Goal: Transaction & Acquisition: Purchase product/service

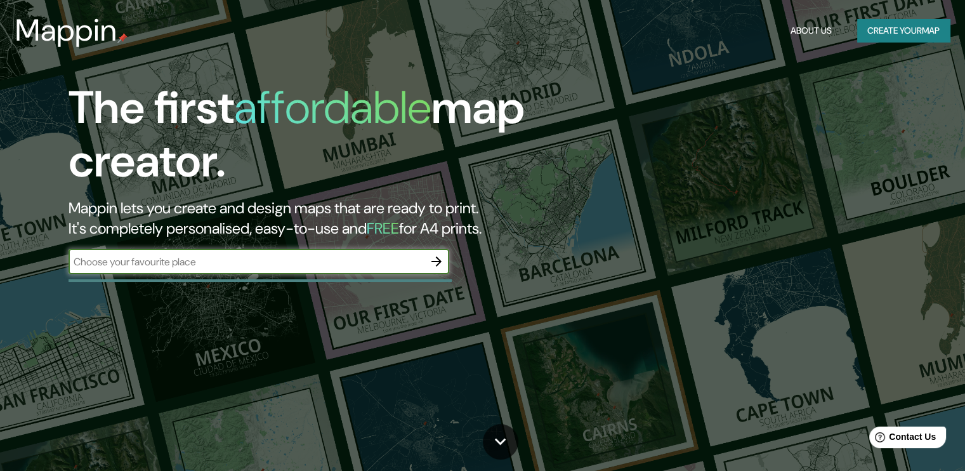
click at [880, 19] on button "Create your map" at bounding box center [903, 30] width 93 height 23
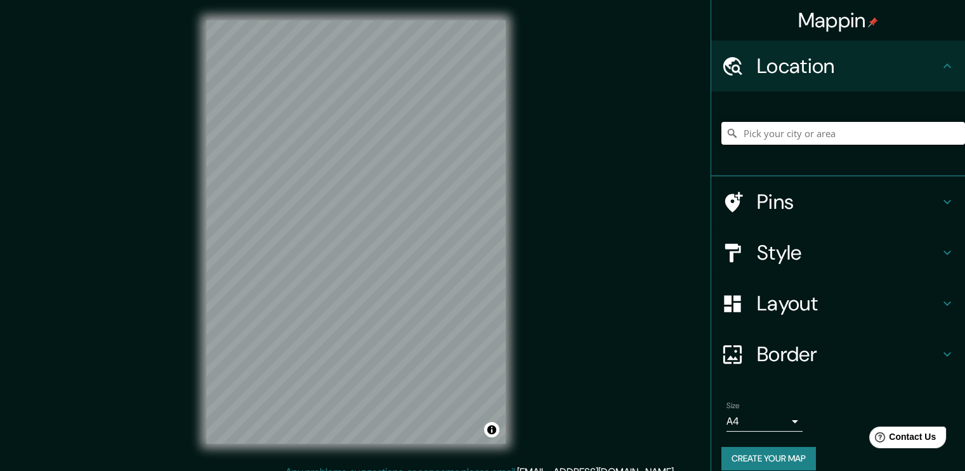
click at [749, 131] on input "Pick your city or area" at bounding box center [843, 133] width 244 height 23
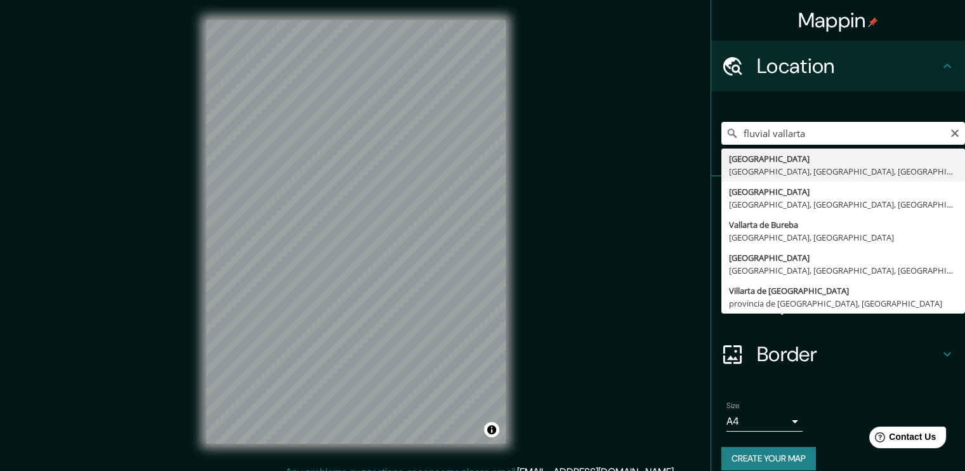
type input "[GEOGRAPHIC_DATA], [GEOGRAPHIC_DATA], [GEOGRAPHIC_DATA]"
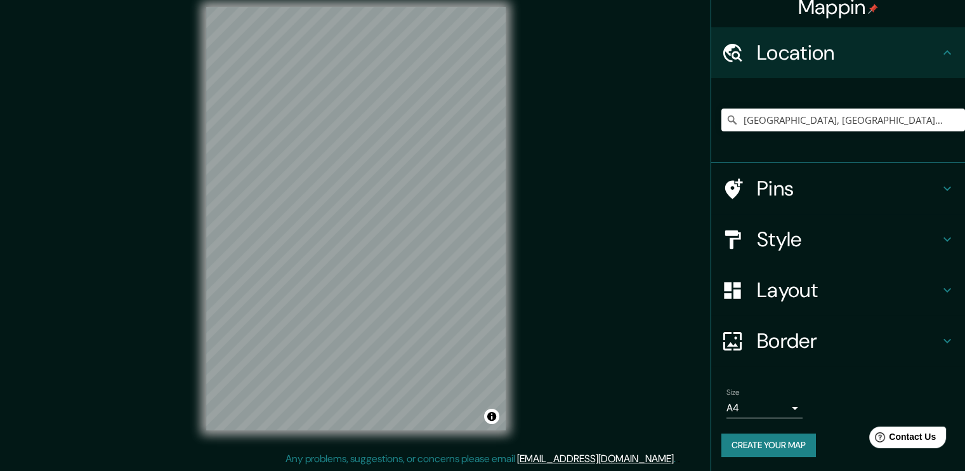
scroll to position [14, 0]
click at [950, 213] on div "Style" at bounding box center [838, 238] width 254 height 51
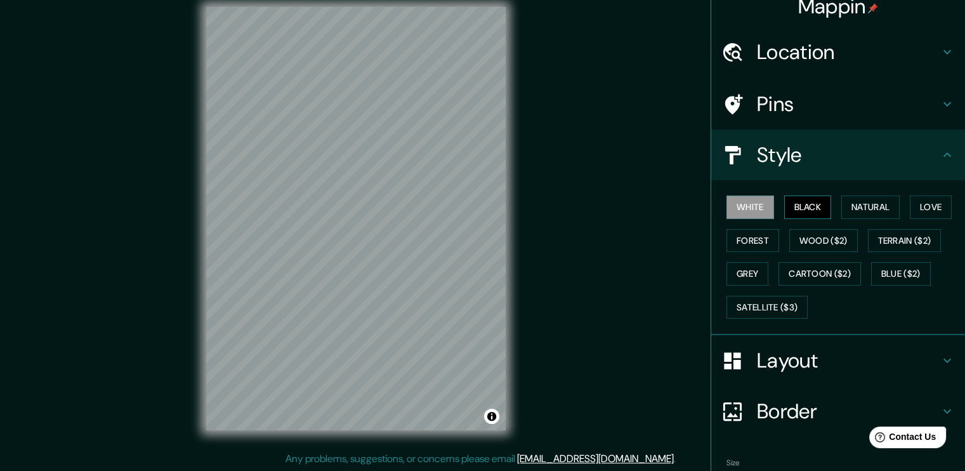
click at [810, 201] on button "Black" at bounding box center [808, 206] width 48 height 23
click at [913, 208] on button "Love" at bounding box center [931, 206] width 42 height 23
click at [874, 206] on button "Natural" at bounding box center [870, 206] width 58 height 23
click at [745, 212] on button "White" at bounding box center [750, 206] width 48 height 23
click at [745, 235] on button "Forest" at bounding box center [752, 240] width 53 height 23
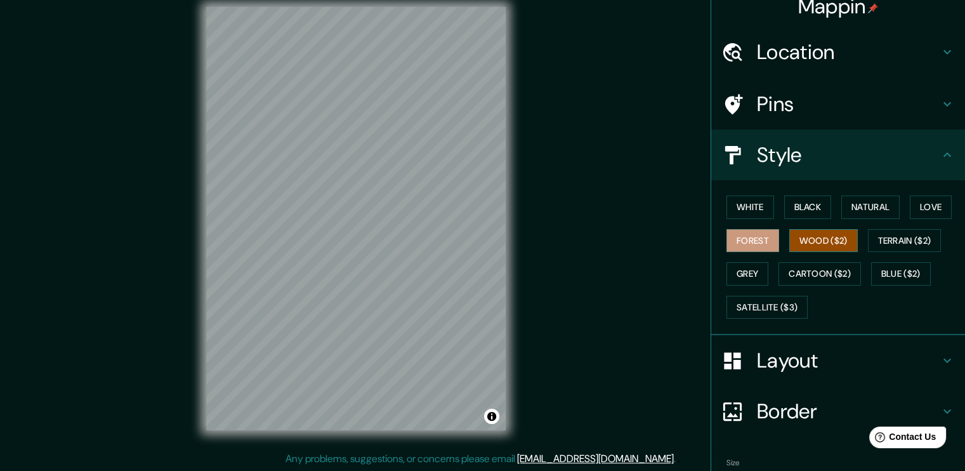
click at [811, 235] on button "Wood ($2)" at bounding box center [823, 240] width 69 height 23
click at [750, 277] on button "Grey" at bounding box center [747, 273] width 42 height 23
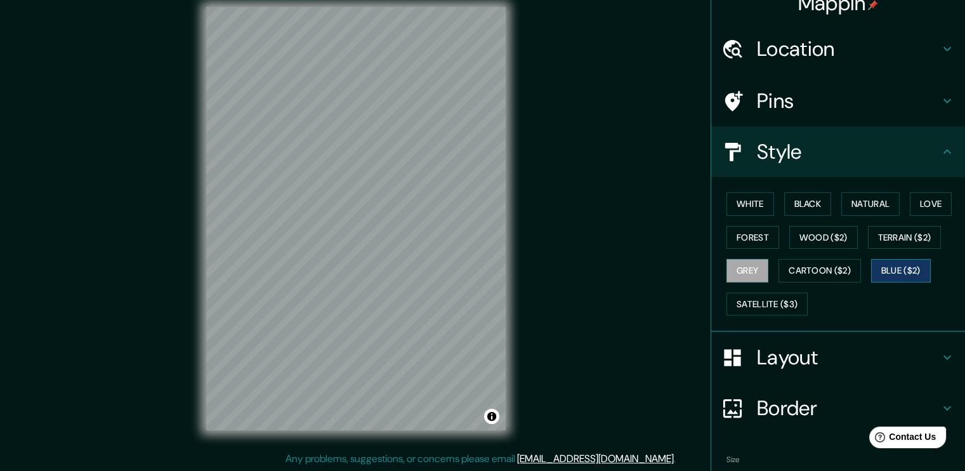
scroll to position [0, 0]
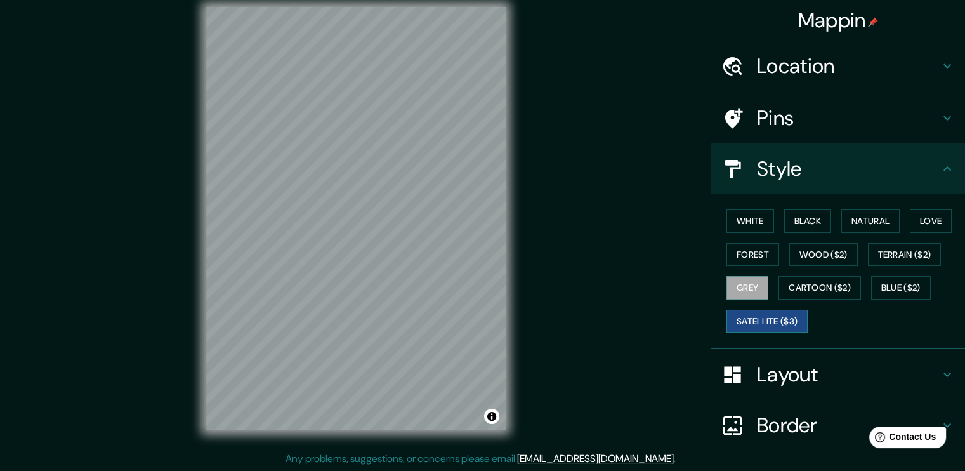
click at [773, 322] on button "Satellite ($3)" at bounding box center [766, 321] width 81 height 23
click at [882, 289] on button "Blue ($2)" at bounding box center [901, 287] width 60 height 23
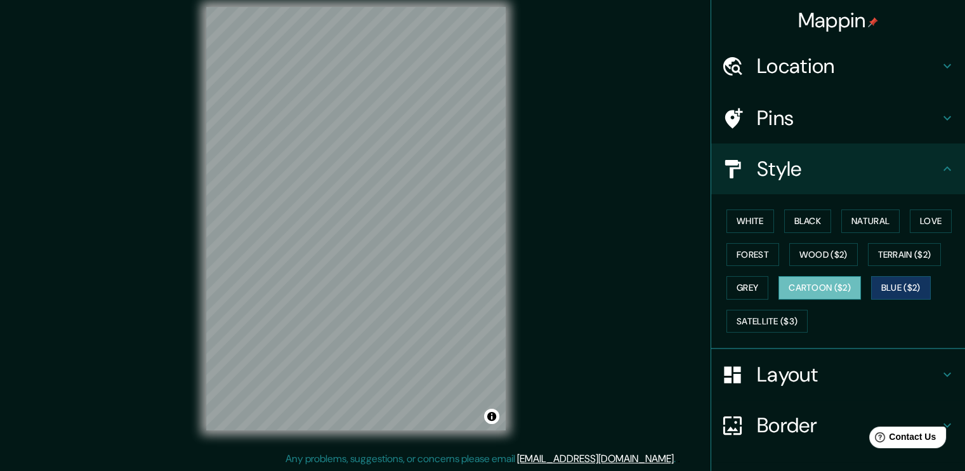
click at [819, 290] on button "Cartoon ($2)" at bounding box center [819, 287] width 82 height 23
click at [885, 257] on button "Terrain ($2)" at bounding box center [905, 254] width 74 height 23
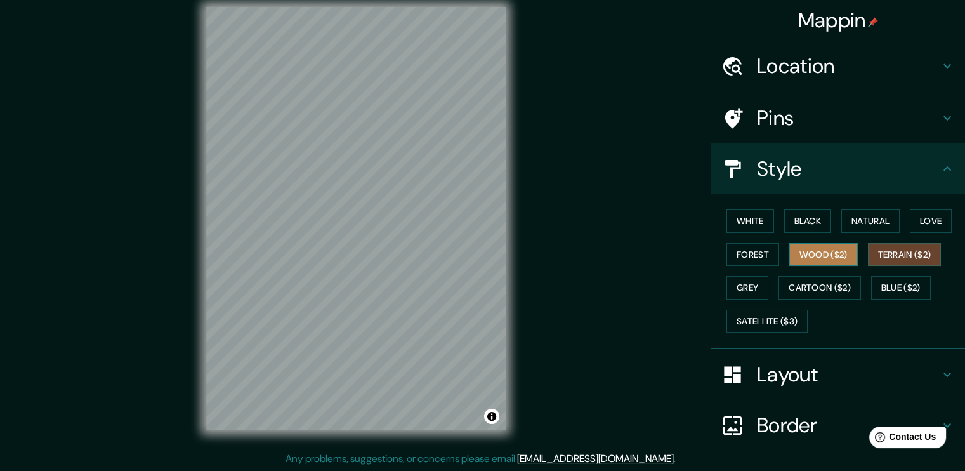
click at [830, 257] on button "Wood ($2)" at bounding box center [823, 254] width 69 height 23
click at [750, 256] on button "Forest" at bounding box center [752, 254] width 53 height 23
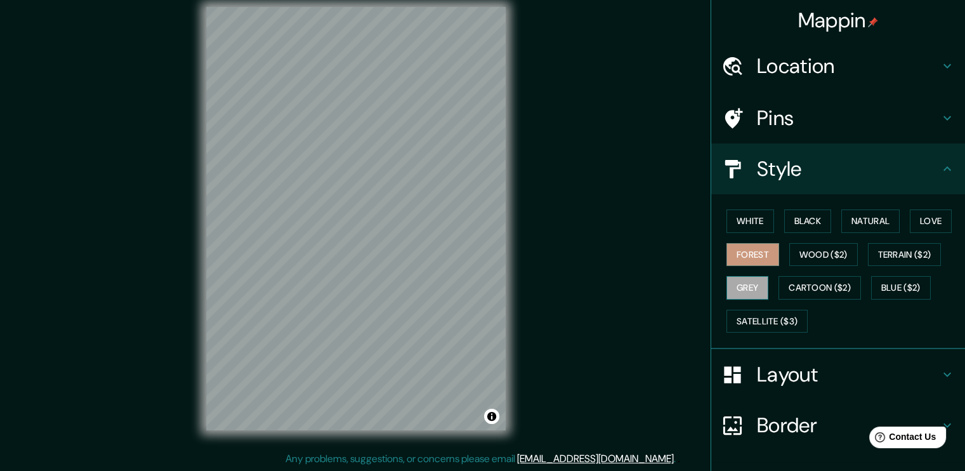
click at [737, 284] on button "Grey" at bounding box center [747, 287] width 42 height 23
click at [819, 120] on h4 "Pins" at bounding box center [848, 117] width 183 height 25
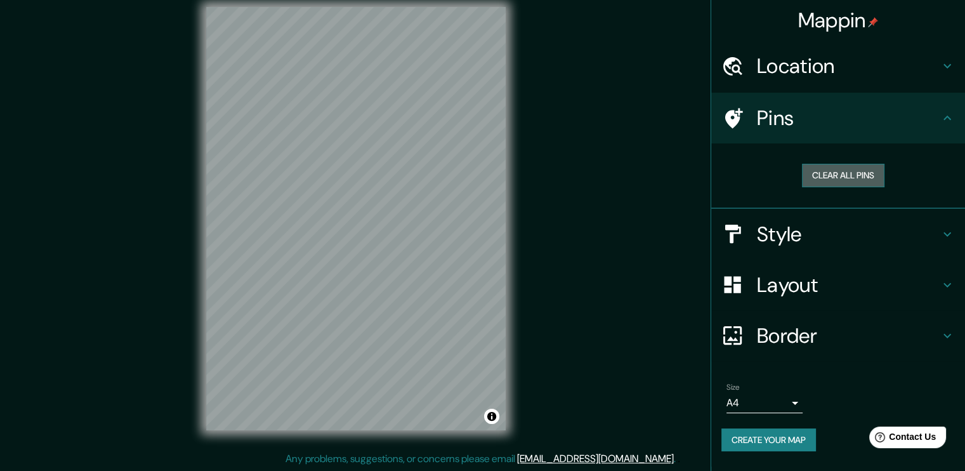
click at [862, 173] on button "Clear all pins" at bounding box center [843, 175] width 82 height 23
click at [842, 173] on button "Clear all pins" at bounding box center [843, 175] width 82 height 23
click at [934, 108] on h4 "Pins" at bounding box center [848, 117] width 183 height 25
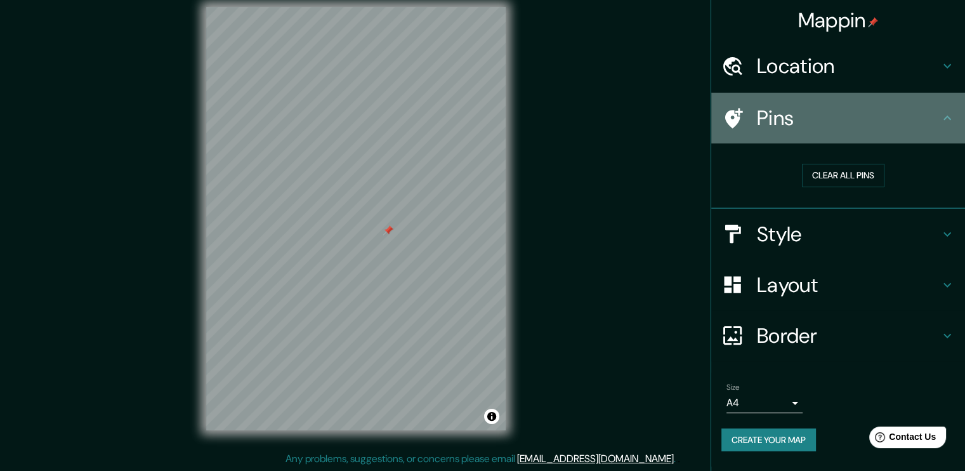
click at [944, 113] on icon at bounding box center [946, 117] width 15 height 15
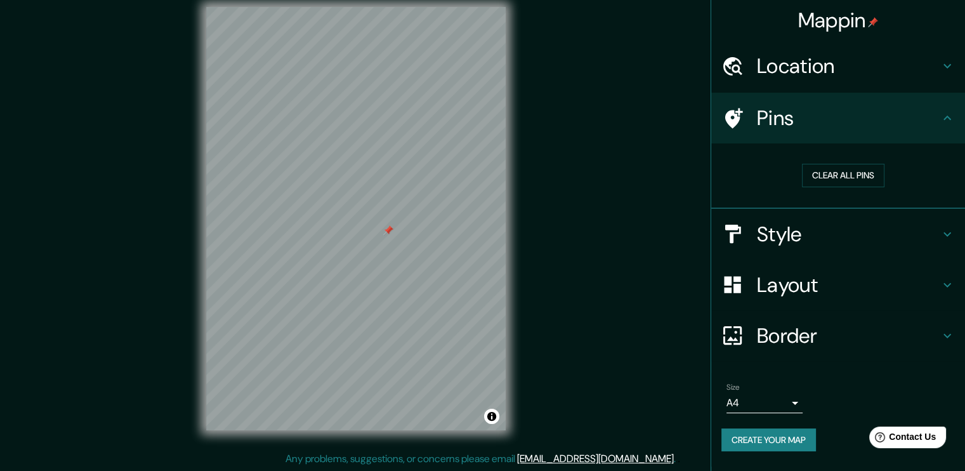
click at [944, 117] on icon at bounding box center [947, 117] width 8 height 4
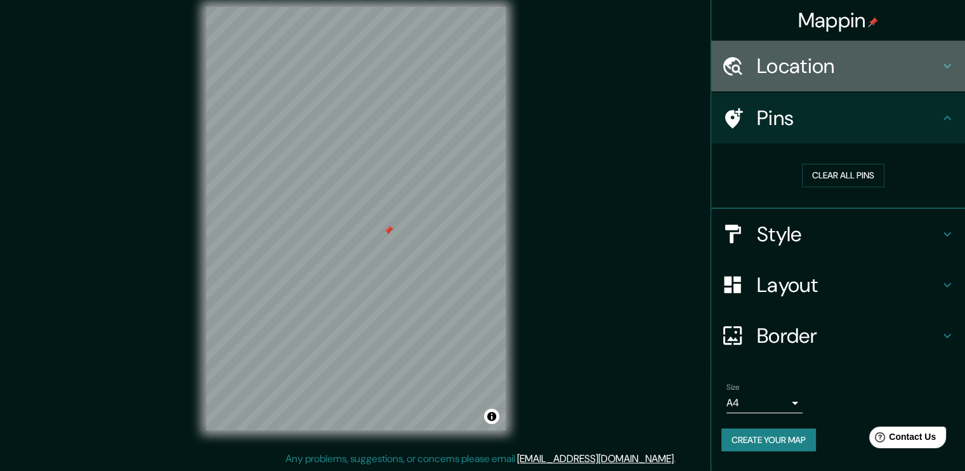
click at [939, 64] on h4 "Location" at bounding box center [848, 65] width 183 height 25
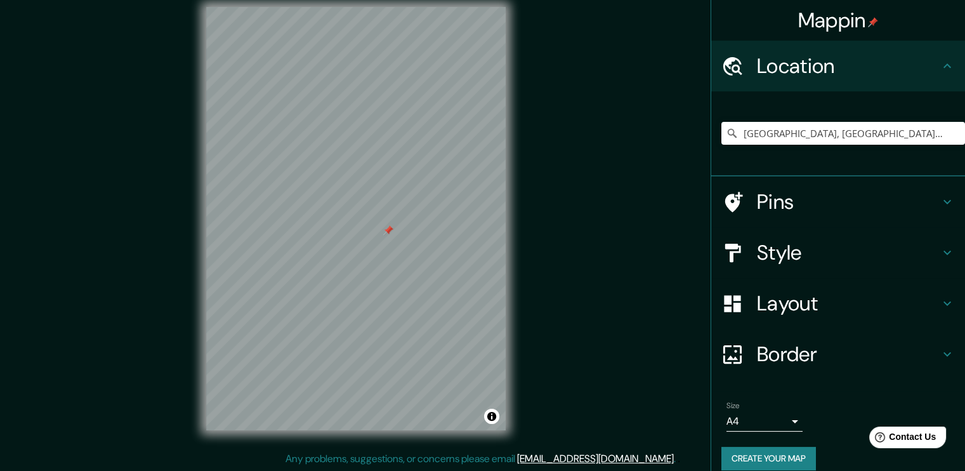
click at [943, 65] on icon at bounding box center [947, 65] width 8 height 4
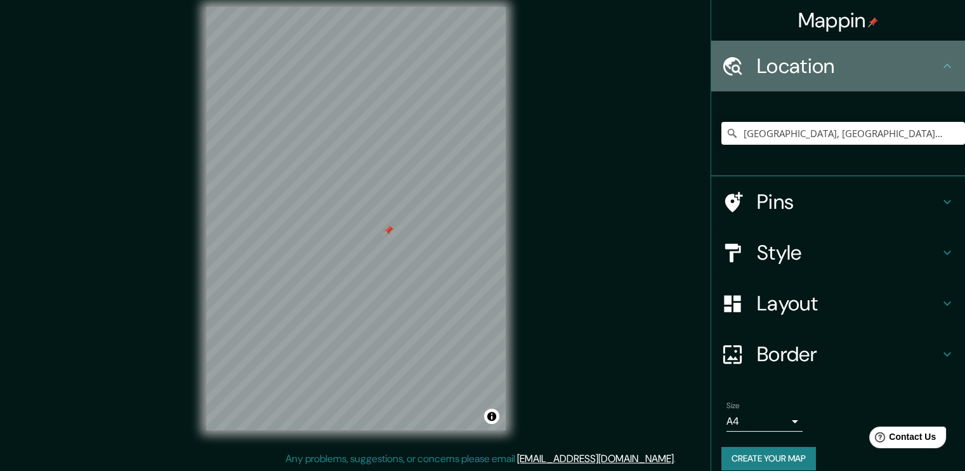
click at [939, 62] on icon at bounding box center [946, 65] width 15 height 15
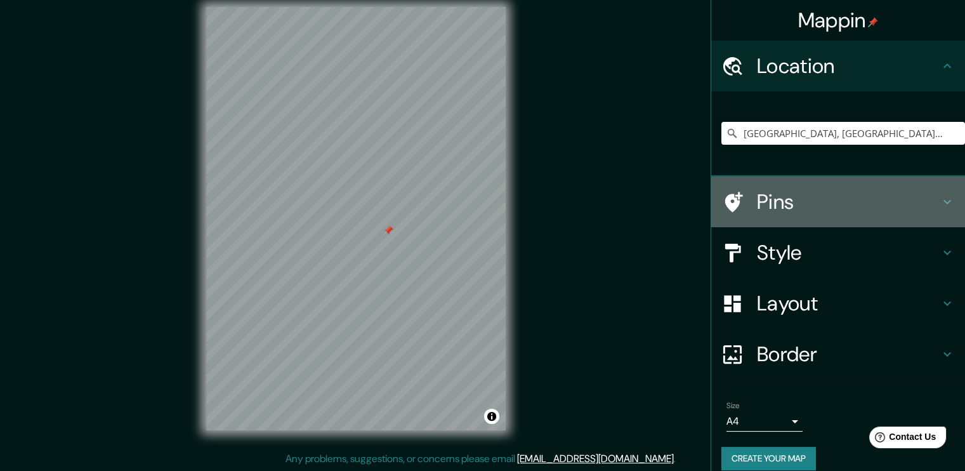
click at [937, 192] on div "Pins" at bounding box center [838, 201] width 254 height 51
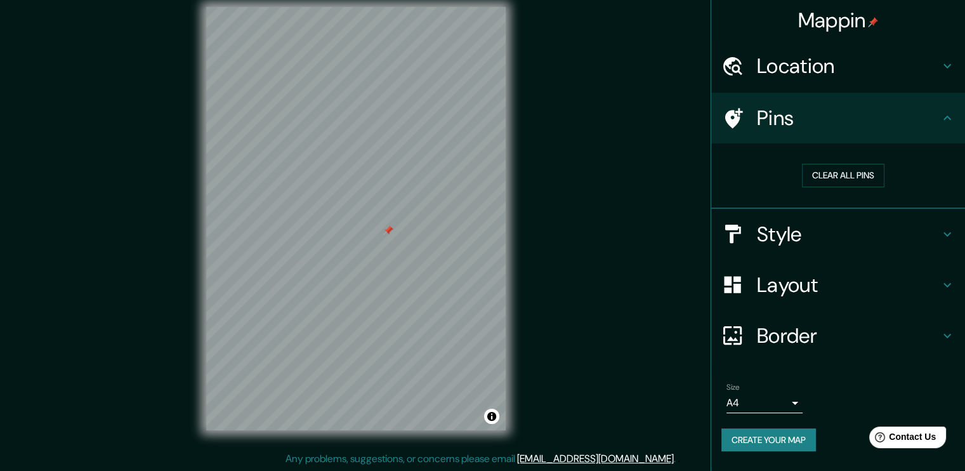
click at [941, 226] on icon at bounding box center [946, 233] width 15 height 15
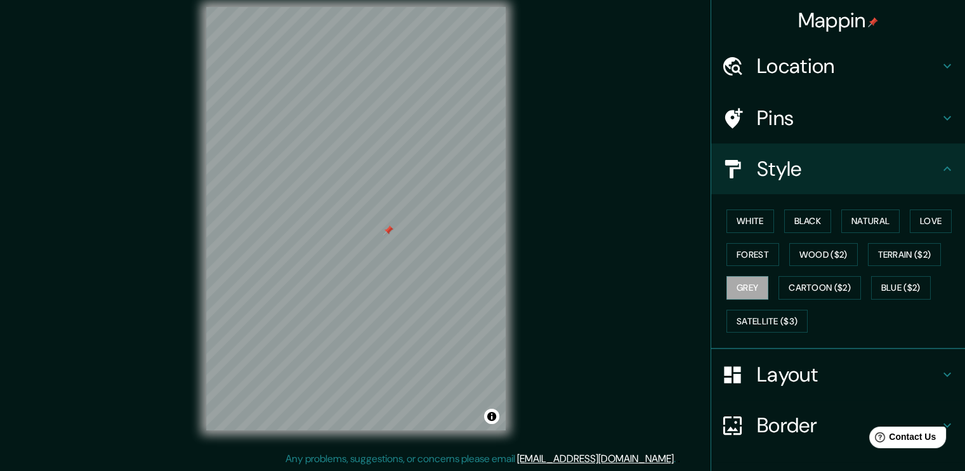
click at [922, 366] on h4 "Layout" at bounding box center [848, 374] width 183 height 25
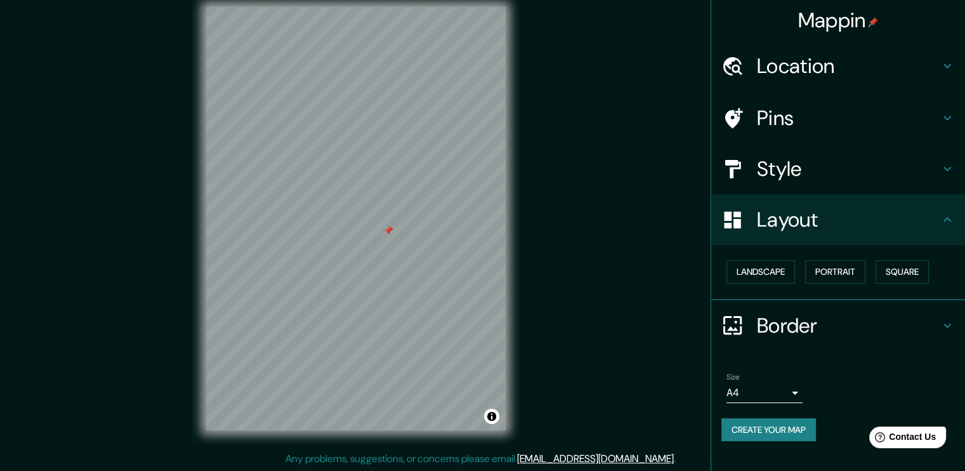
click at [799, 171] on h4 "Style" at bounding box center [848, 168] width 183 height 25
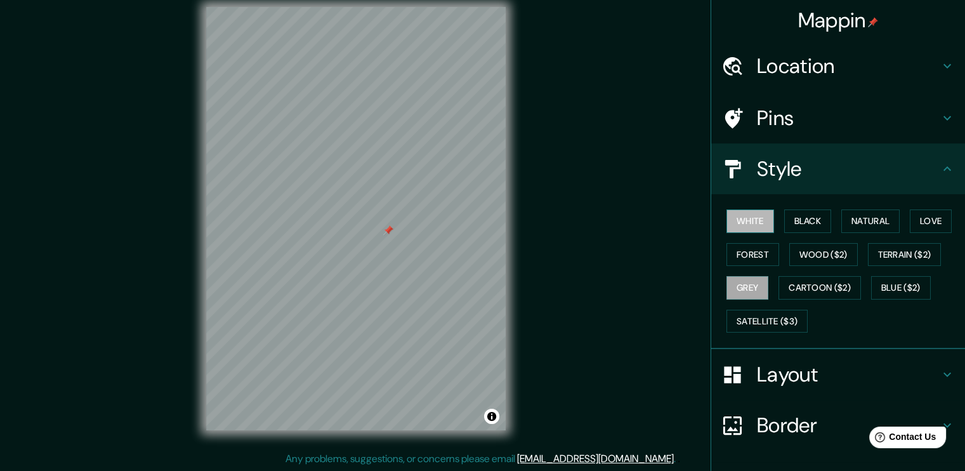
click at [748, 216] on button "White" at bounding box center [750, 220] width 48 height 23
click at [817, 223] on button "Black" at bounding box center [808, 220] width 48 height 23
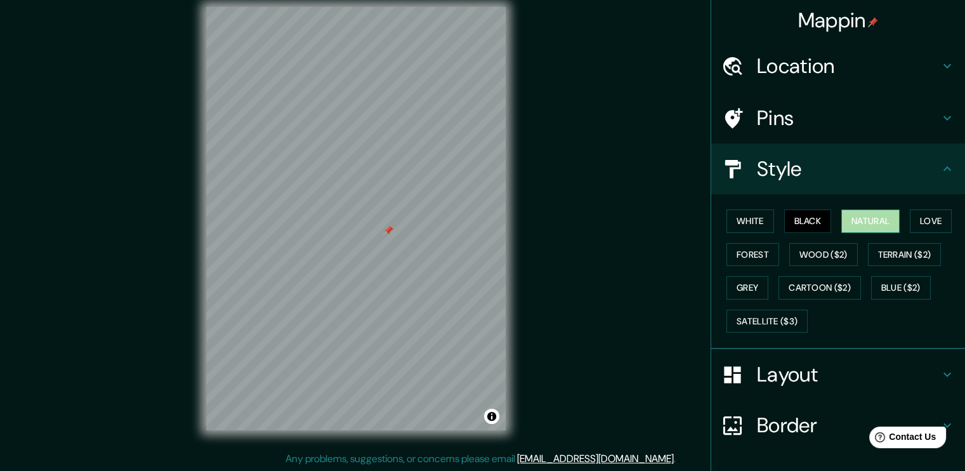
click at [855, 218] on button "Natural" at bounding box center [870, 220] width 58 height 23
click at [912, 216] on button "Love" at bounding box center [931, 220] width 42 height 23
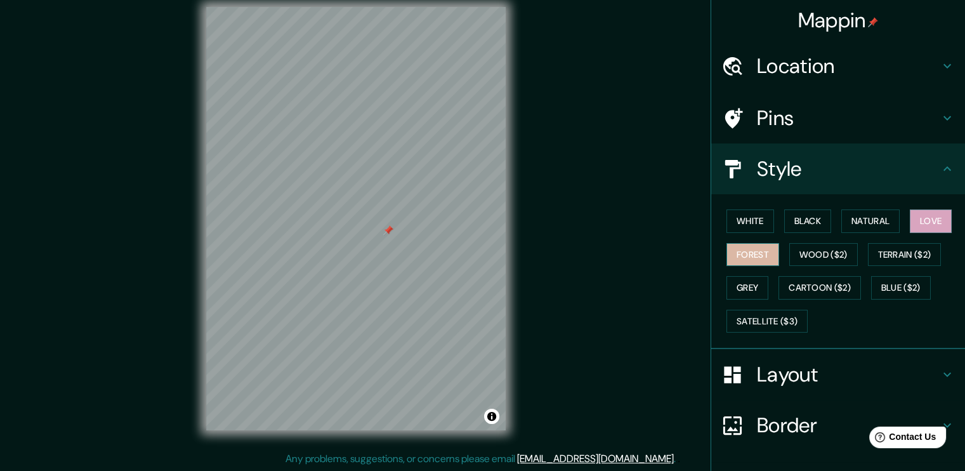
click at [733, 259] on button "Forest" at bounding box center [752, 254] width 53 height 23
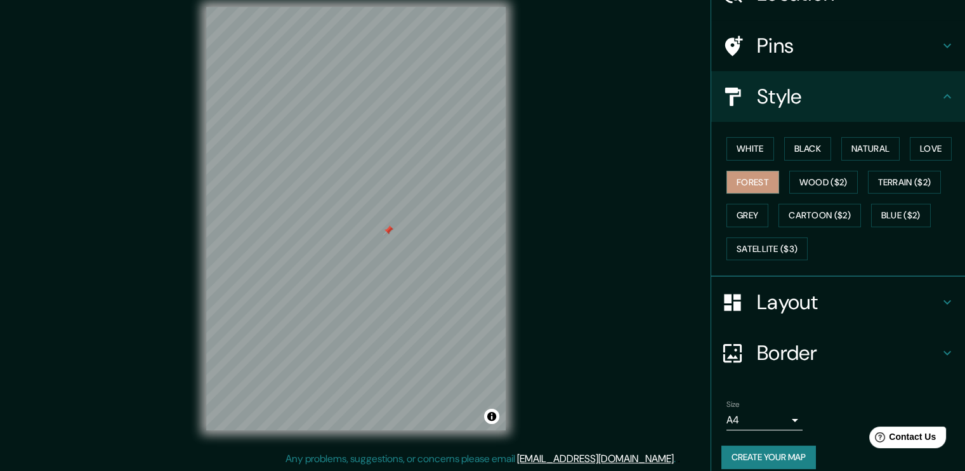
scroll to position [84, 0]
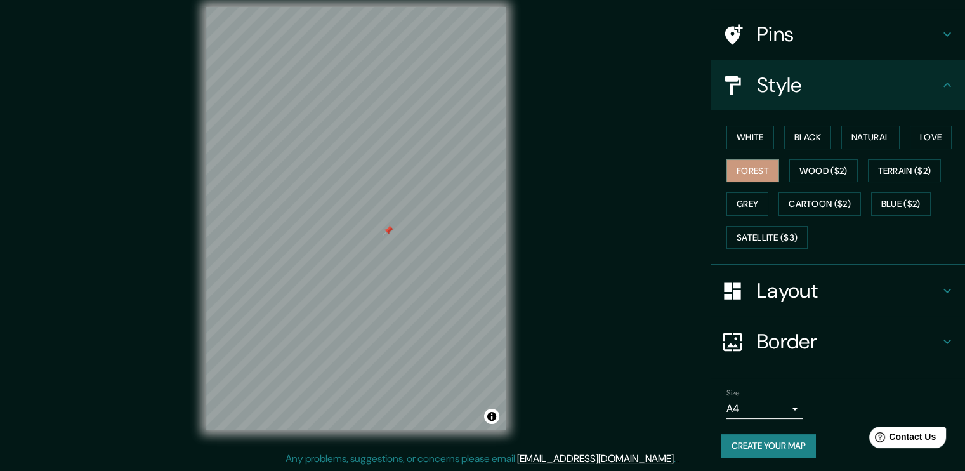
click at [915, 334] on h4 "Border" at bounding box center [848, 341] width 183 height 25
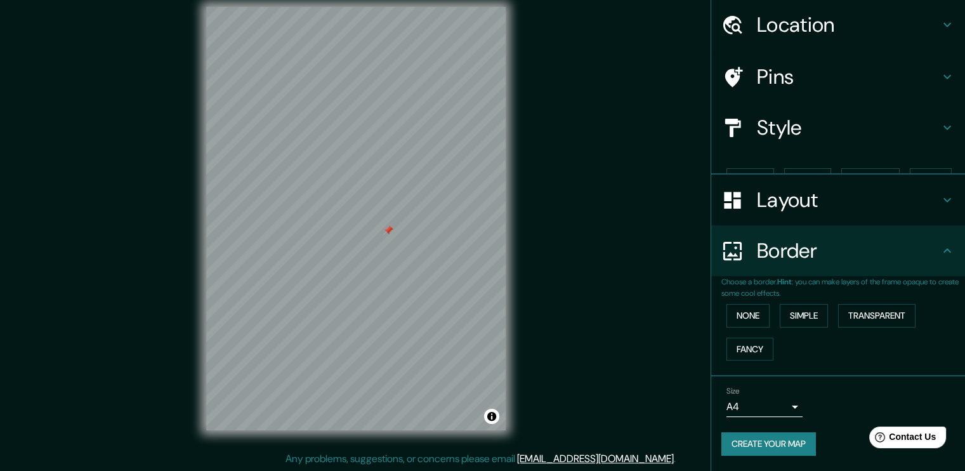
scroll to position [19, 0]
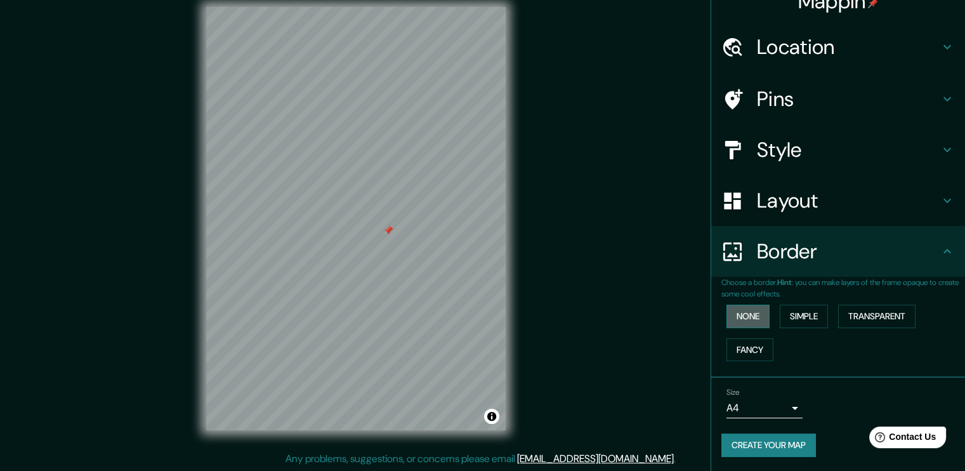
click at [753, 316] on button "None" at bounding box center [747, 315] width 43 height 23
click at [745, 315] on button "None" at bounding box center [747, 315] width 43 height 23
click at [780, 315] on button "Simple" at bounding box center [804, 315] width 48 height 23
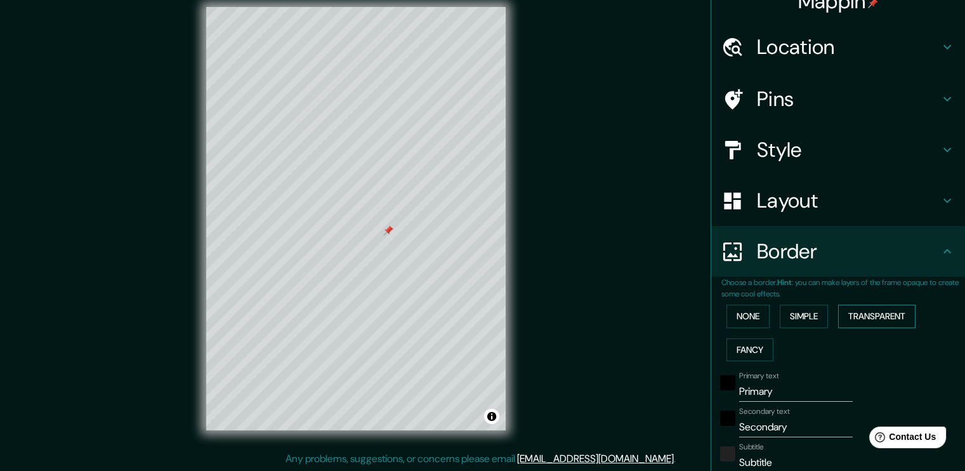
click at [889, 313] on button "Transparent" at bounding box center [876, 315] width 77 height 23
click at [747, 358] on button "Fancy" at bounding box center [749, 349] width 47 height 23
click at [743, 318] on button "None" at bounding box center [747, 315] width 43 height 23
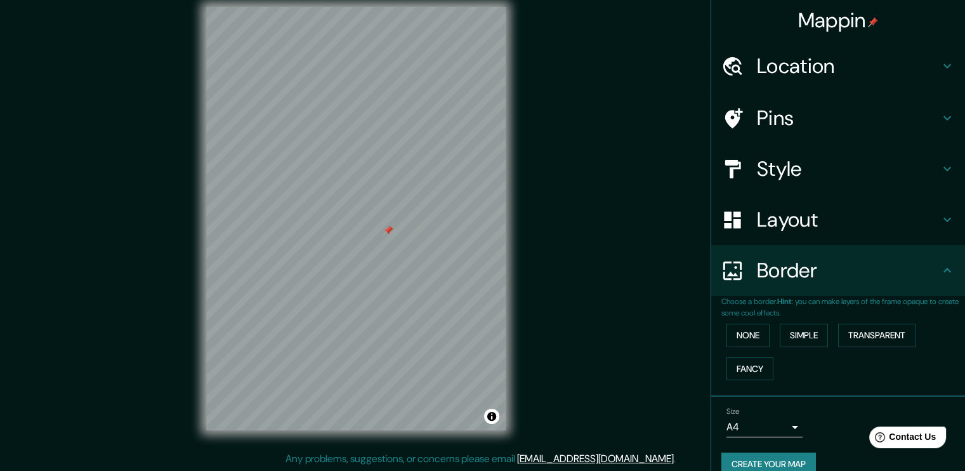
scroll to position [0, 0]
